Goal: Communication & Community: Answer question/provide support

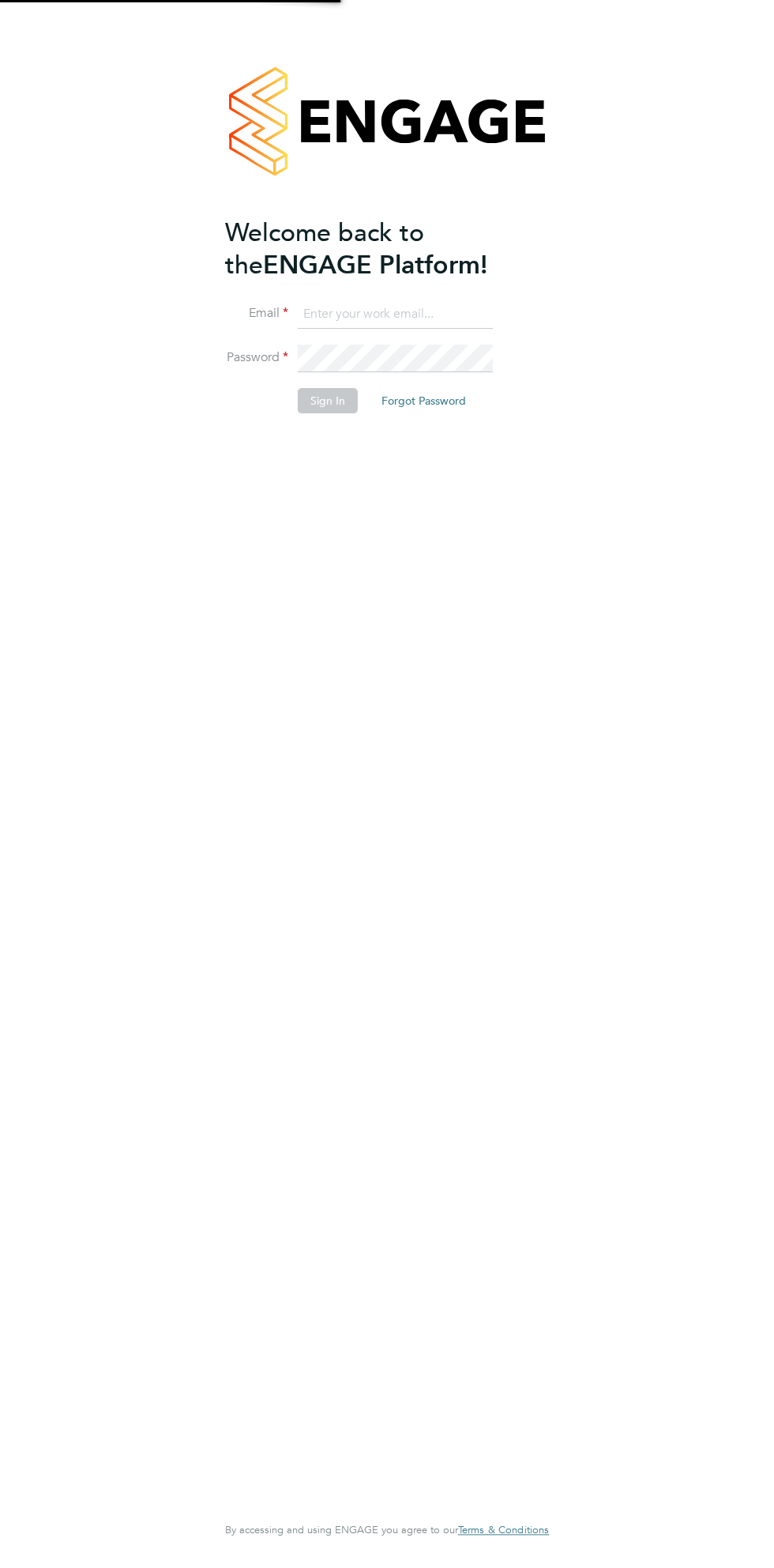
type input "[EMAIL_ADDRESS][DOMAIN_NAME]"
click at [319, 401] on button "Sign In" at bounding box center [328, 400] width 60 height 25
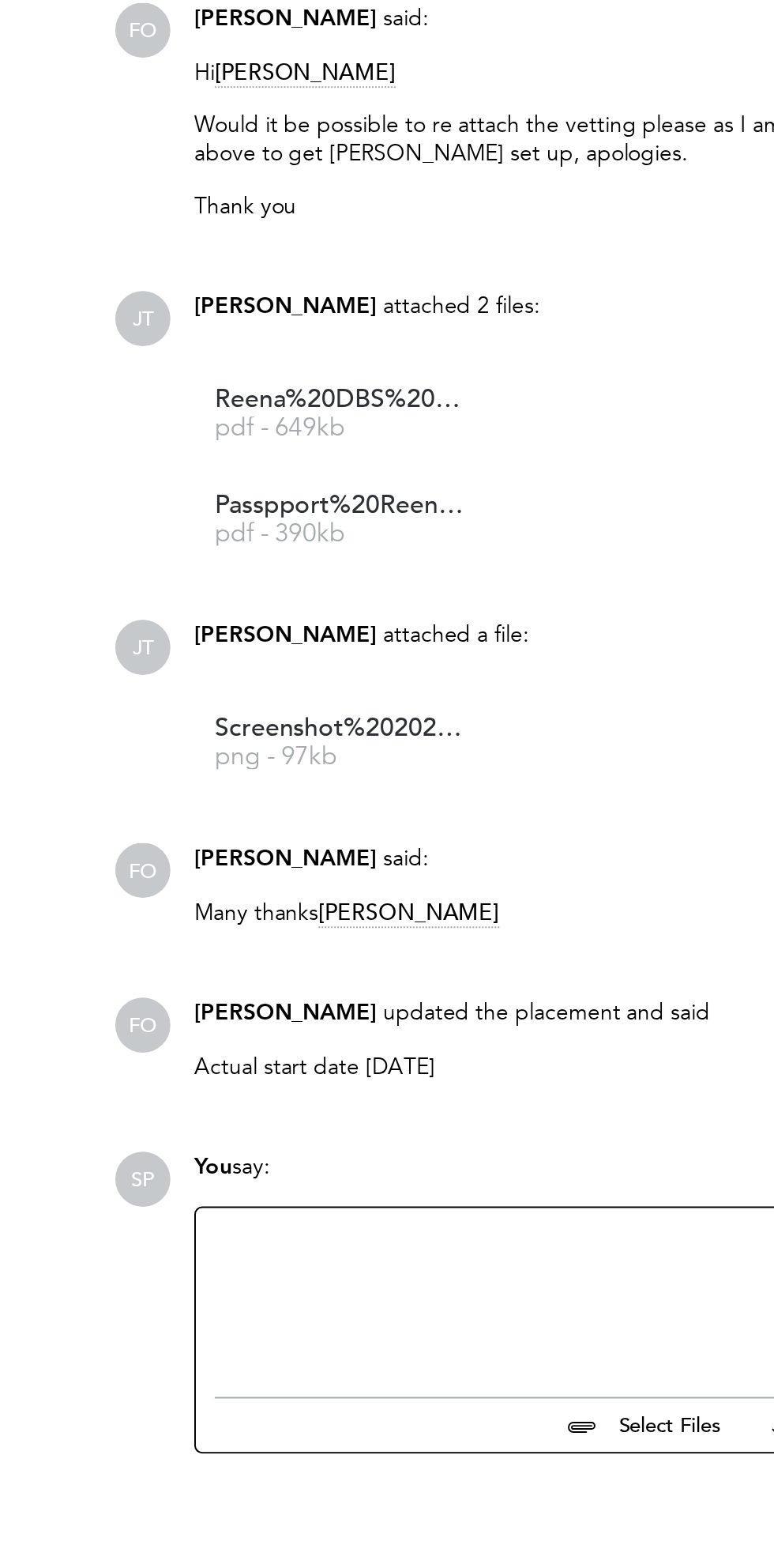
scroll to position [862, 0]
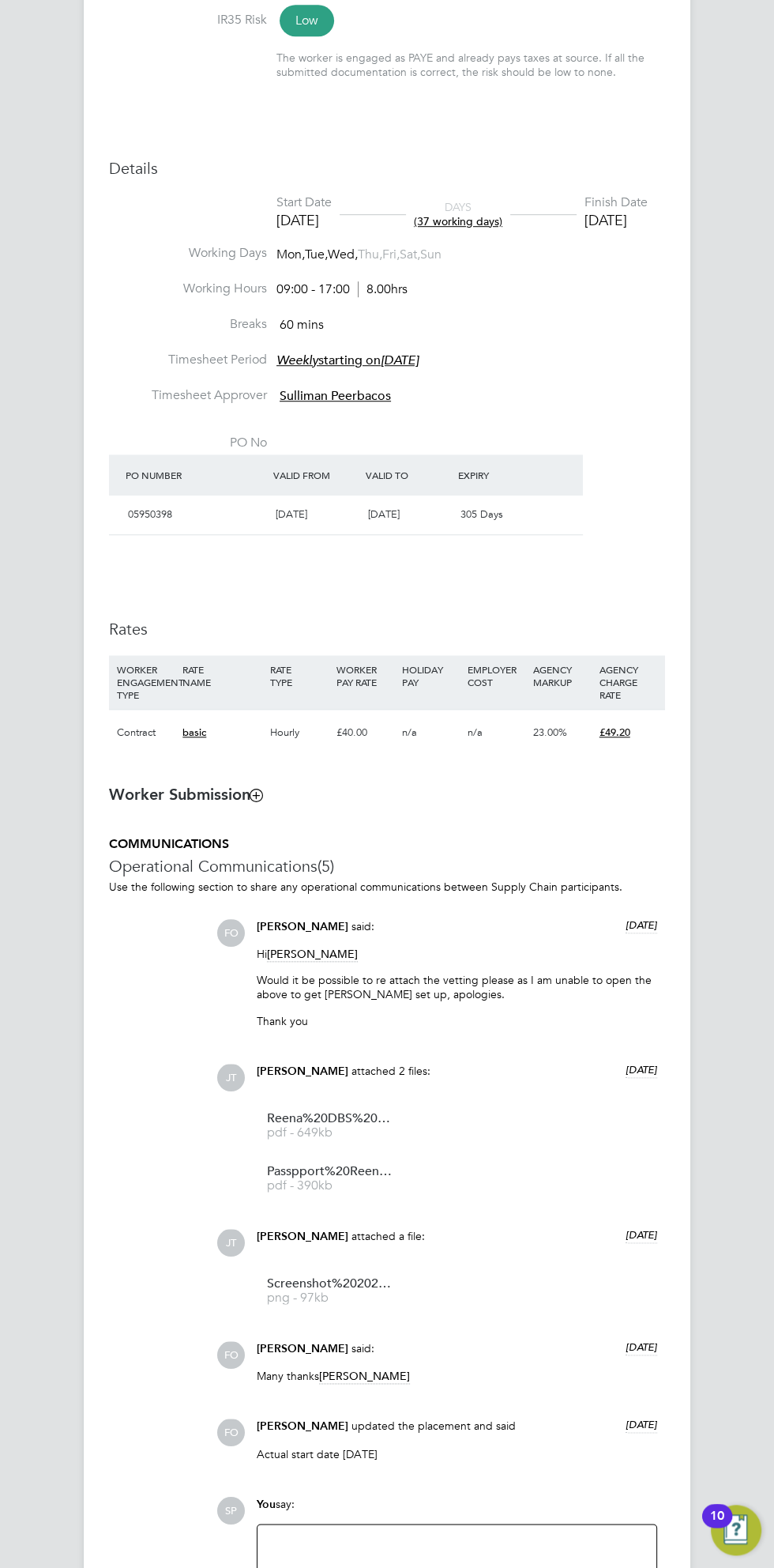
scroll to position [877, 0]
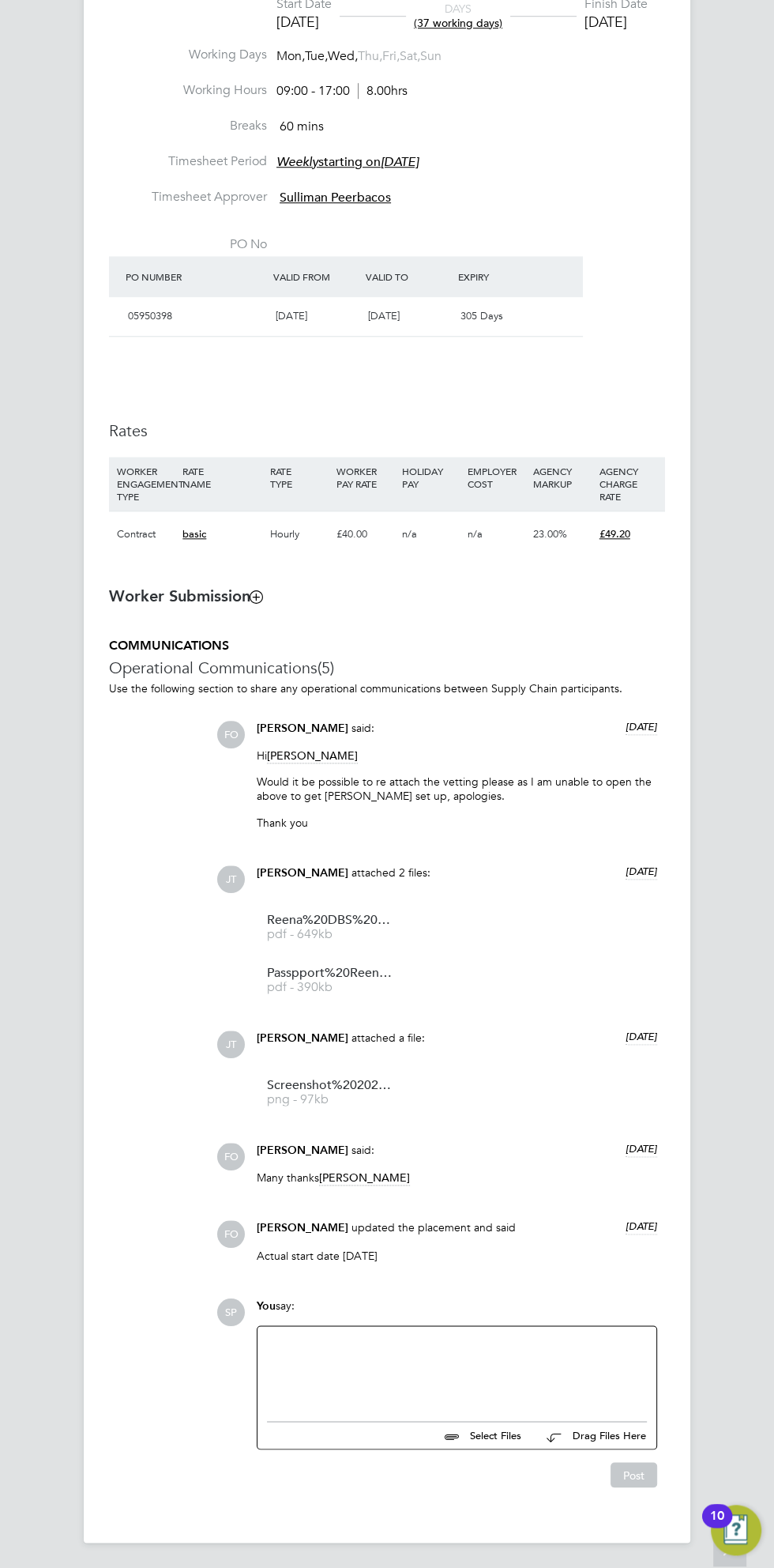
click at [337, 1364] on div at bounding box center [456, 1369] width 380 height 68
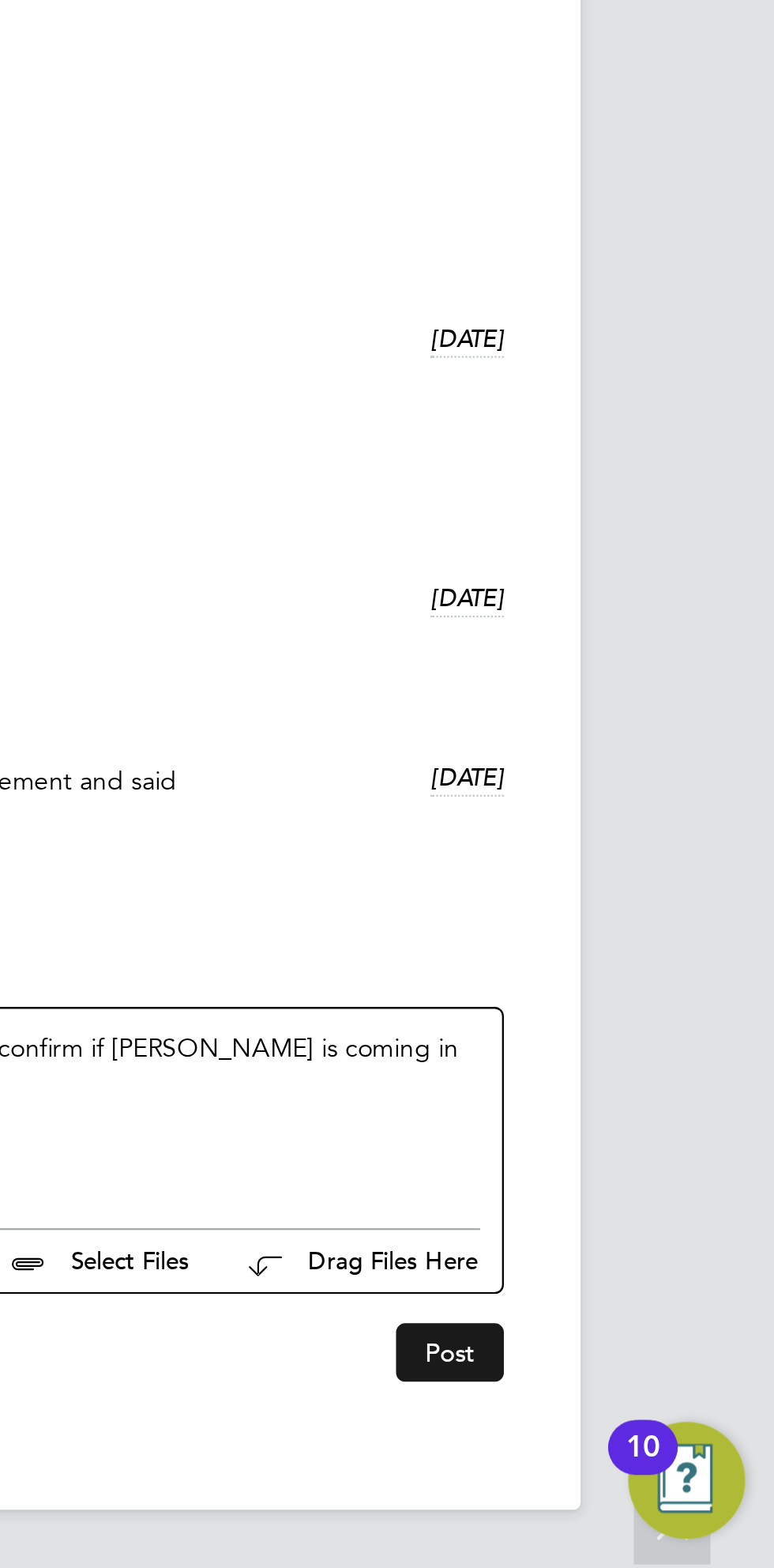
click at [642, 1469] on button "Post" at bounding box center [634, 1474] width 46 height 25
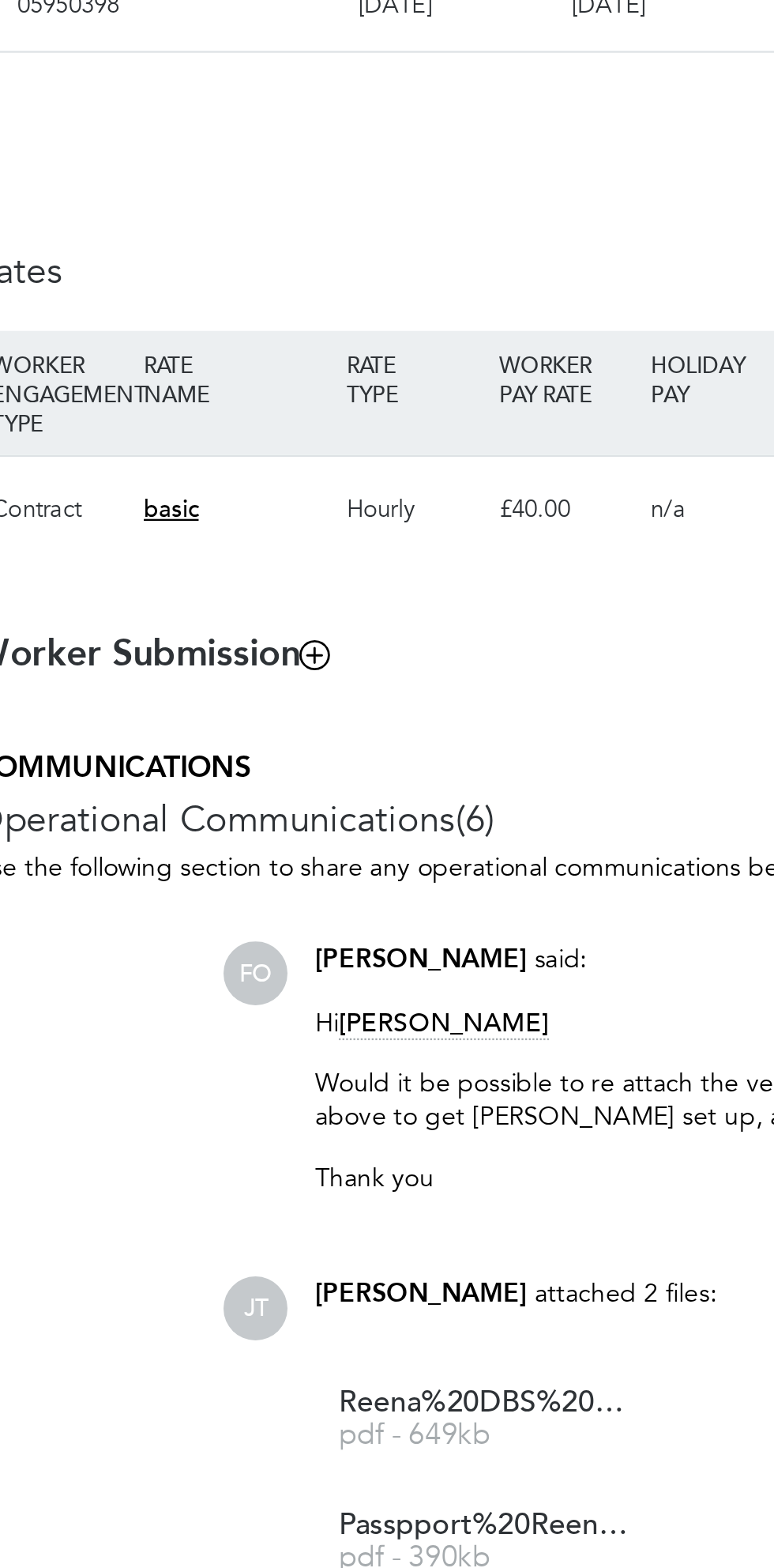
scroll to position [853, 0]
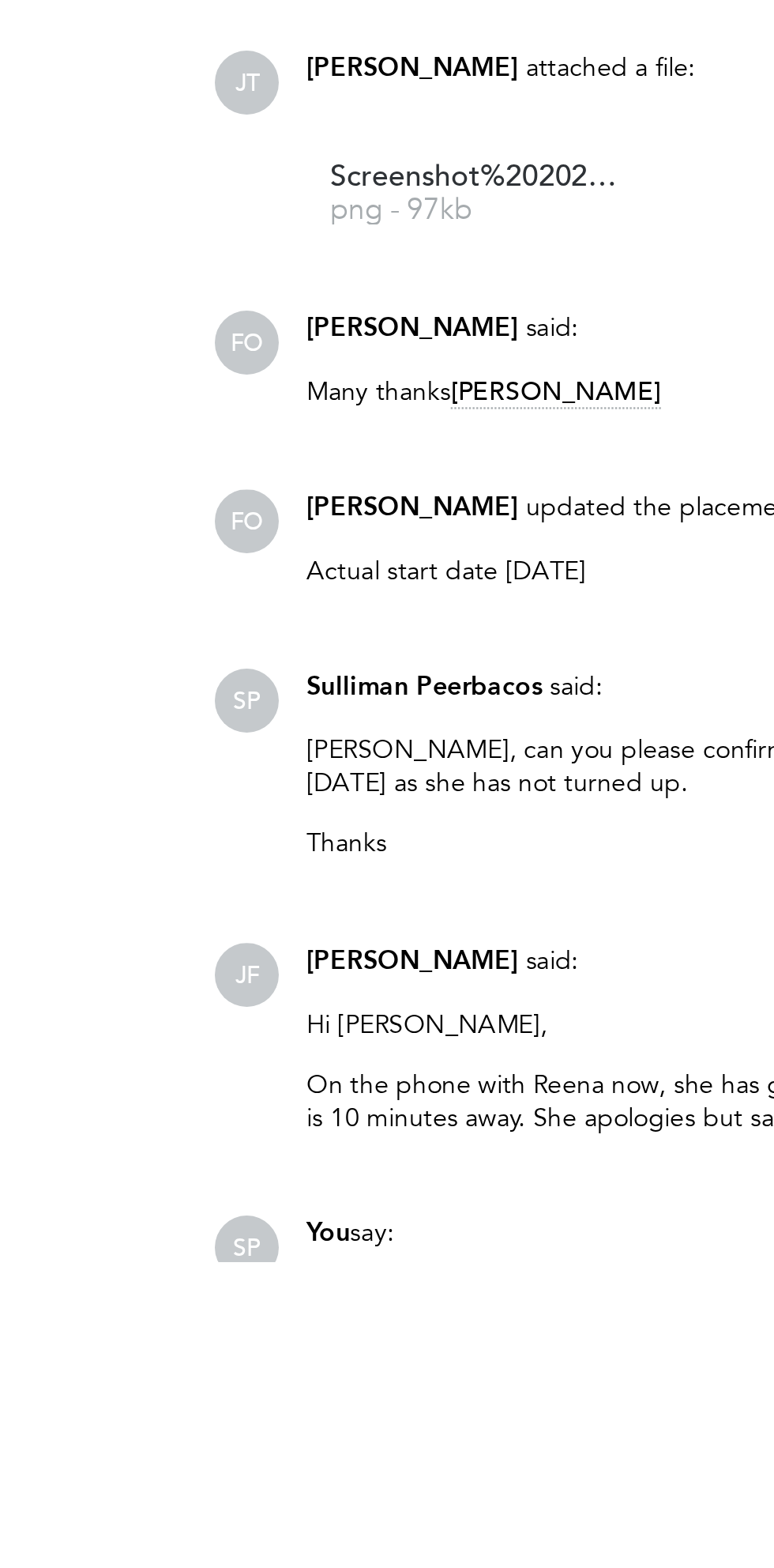
scroll to position [881, 0]
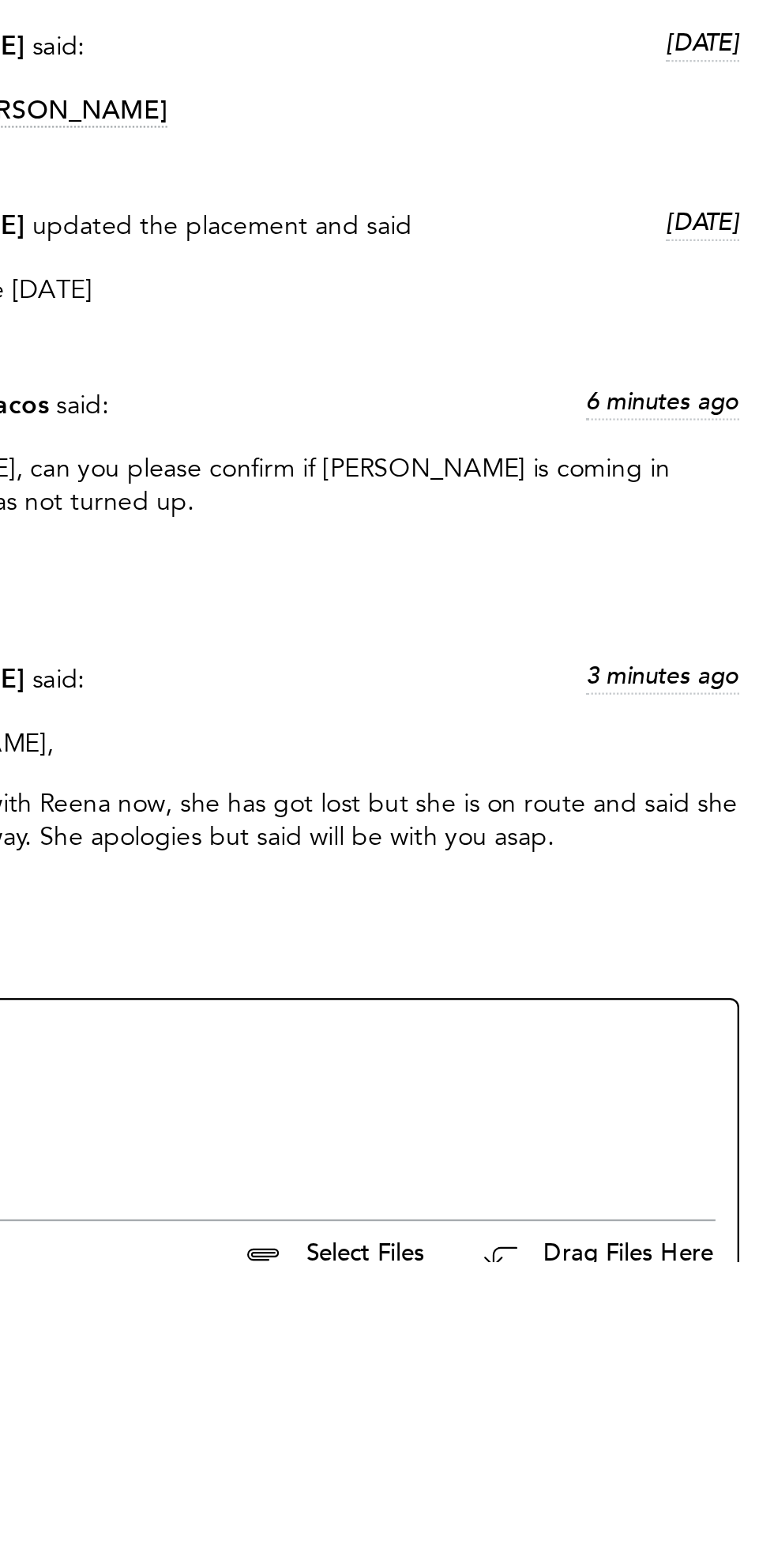
copy div "On the phone with Reena now, she has got lost but she is on route and said she …"
